Goal: Complete application form

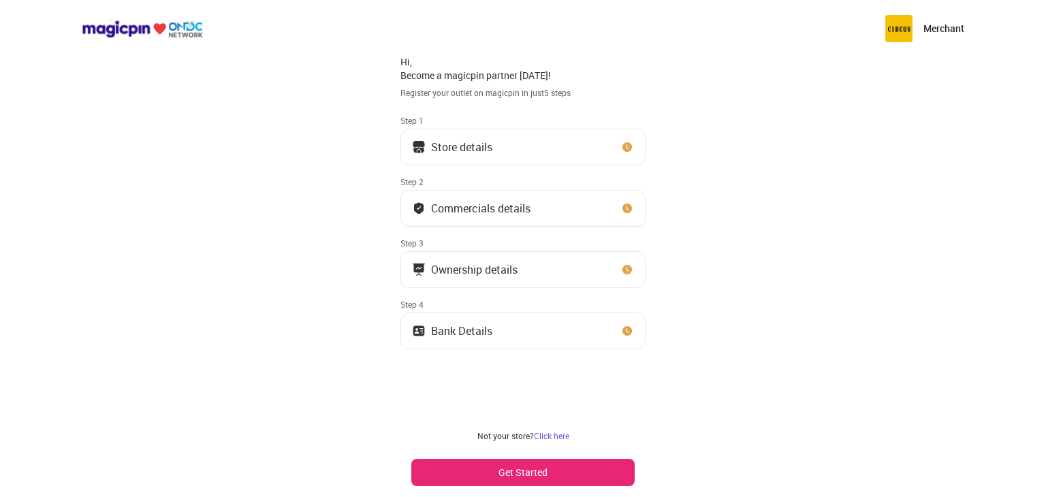
click at [545, 470] on button "Get Started" at bounding box center [522, 472] width 223 height 27
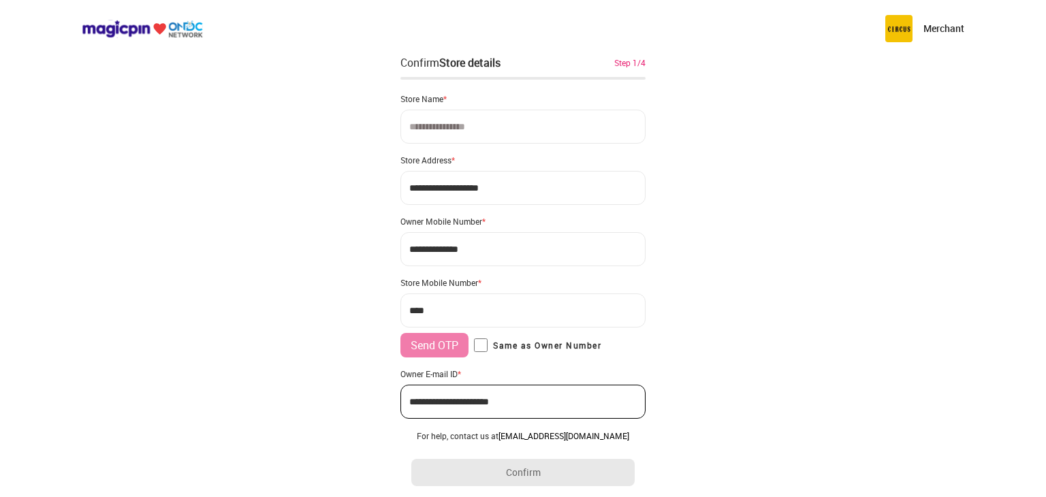
click at [530, 117] on input at bounding box center [522, 127] width 245 height 34
type input "**********"
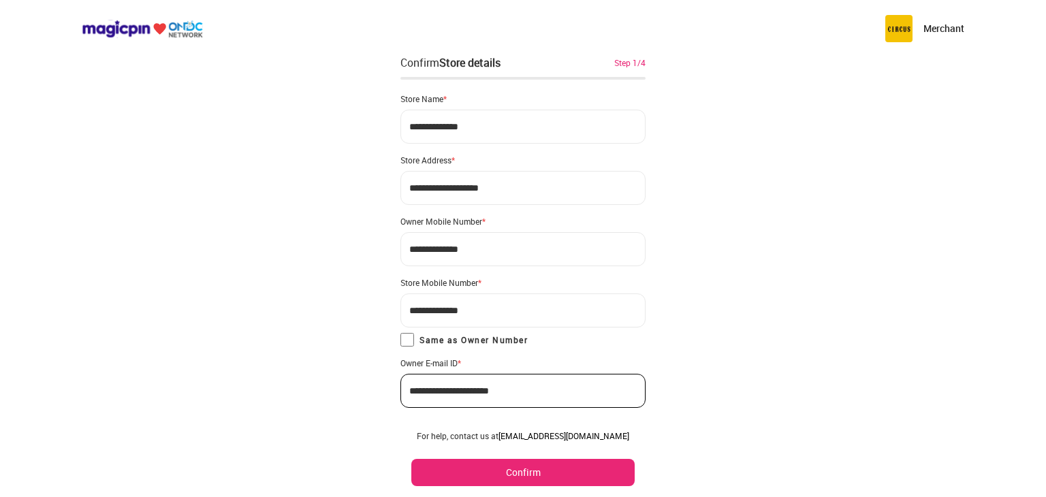
click at [477, 477] on button "Confirm" at bounding box center [522, 472] width 223 height 27
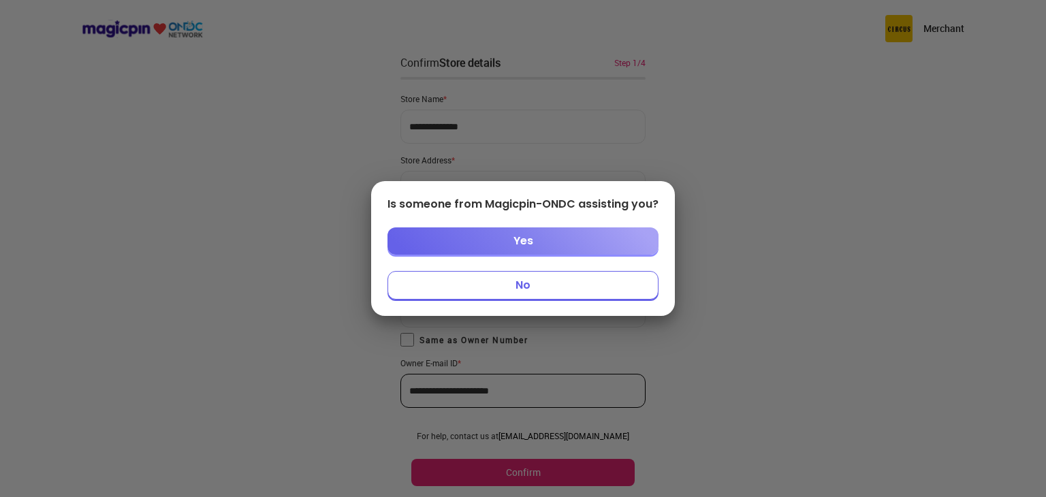
click at [496, 281] on button "No" at bounding box center [522, 285] width 271 height 29
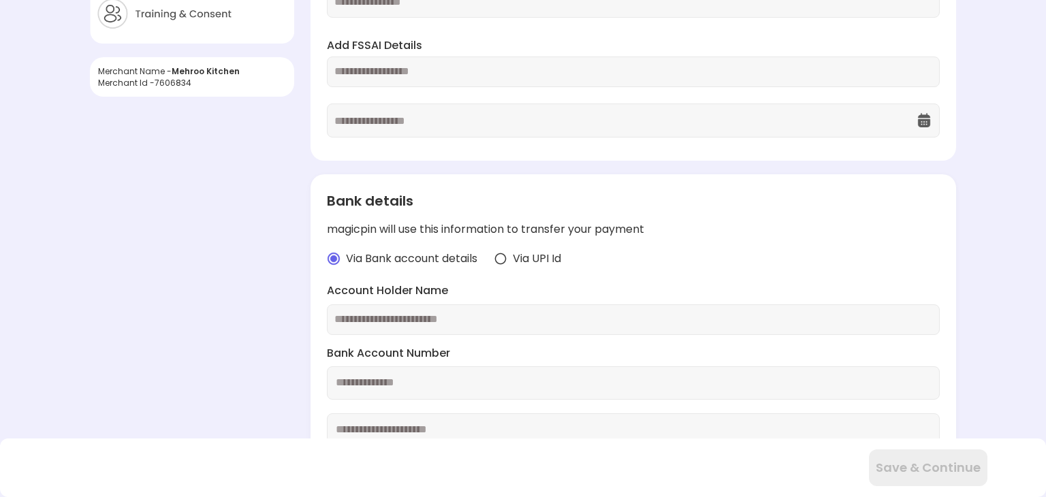
scroll to position [169, 0]
